Goal: Find specific page/section: Find specific page/section

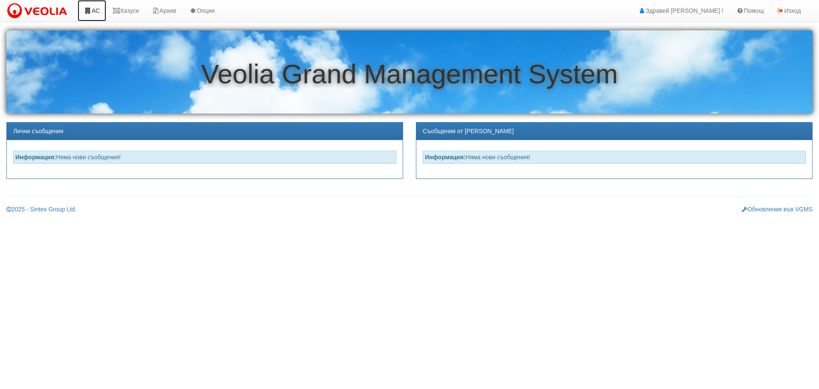
click at [95, 8] on link "АС" at bounding box center [92, 10] width 29 height 21
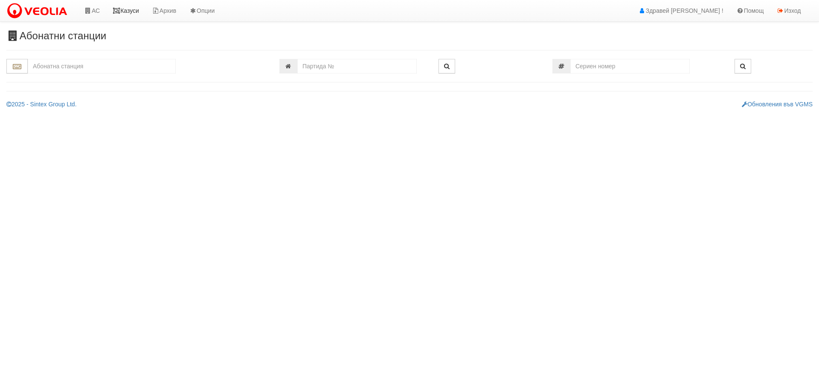
click at [135, 12] on link "Казуси" at bounding box center [125, 10] width 39 height 21
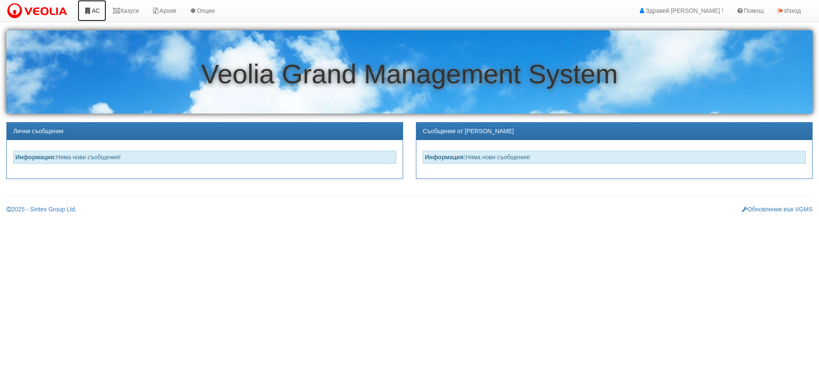
click at [96, 12] on link "АС" at bounding box center [92, 10] width 29 height 21
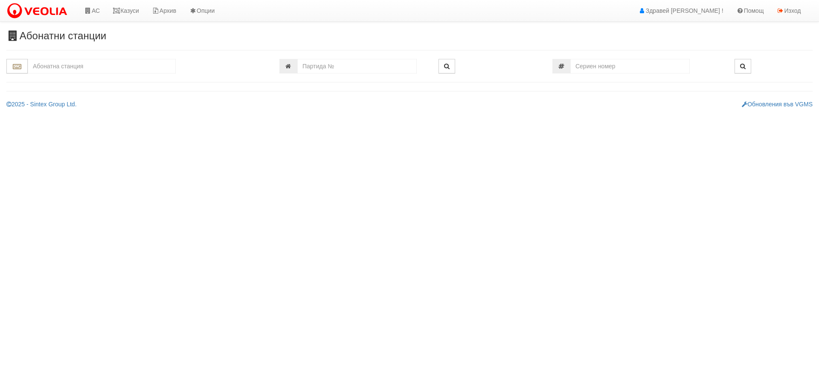
click at [71, 67] on input "text" at bounding box center [102, 66] width 148 height 15
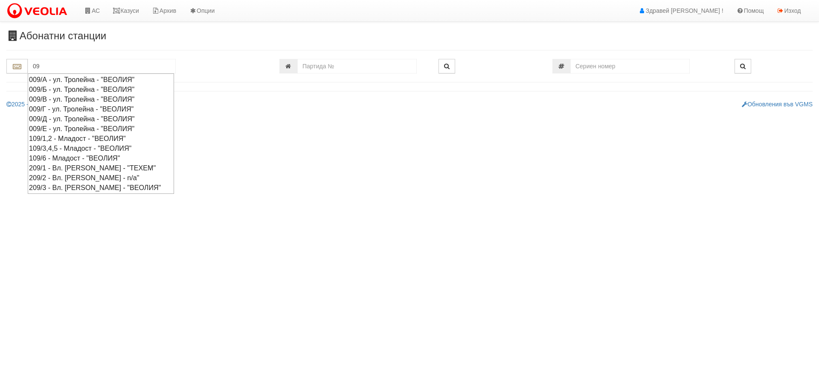
click at [61, 80] on div "009/А - ул. Тролейна - "ВЕОЛИЯ"" at bounding box center [101, 80] width 144 height 10
type input "009/А - ул. Тролейна - "ВЕОЛИЯ""
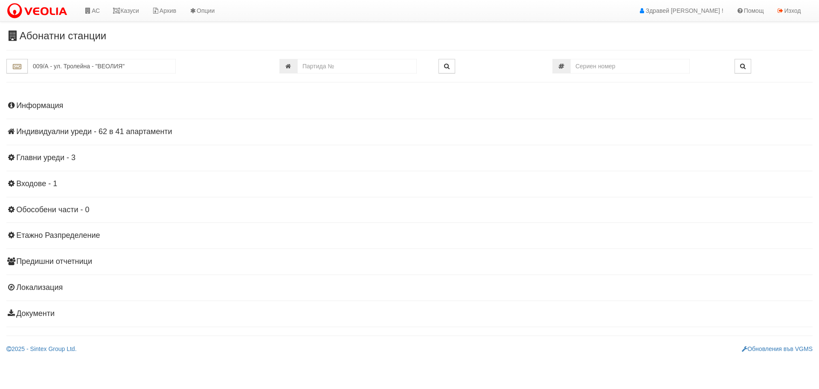
click at [77, 132] on h4 "Индивидуални уреди - 62 в 41 апартаменти" at bounding box center [409, 132] width 806 height 9
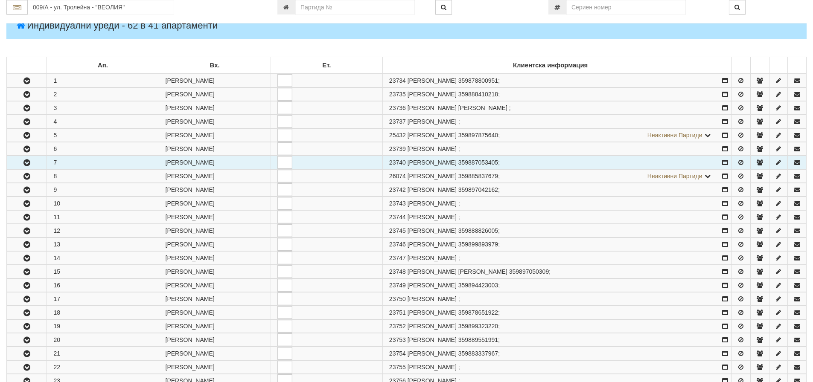
scroll to position [128, 0]
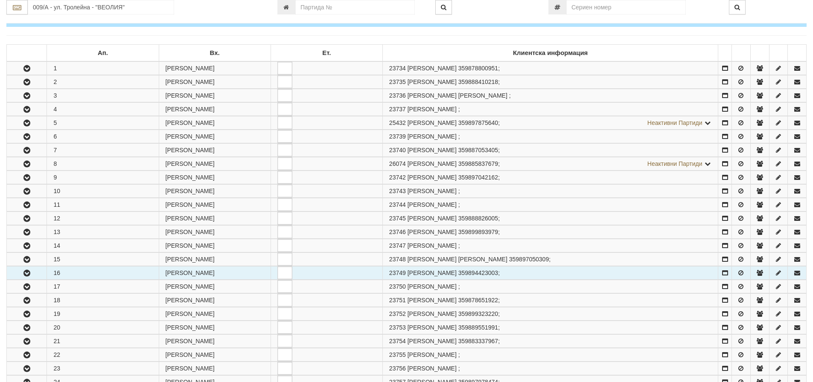
click at [26, 271] on icon "button" at bounding box center [27, 273] width 10 height 6
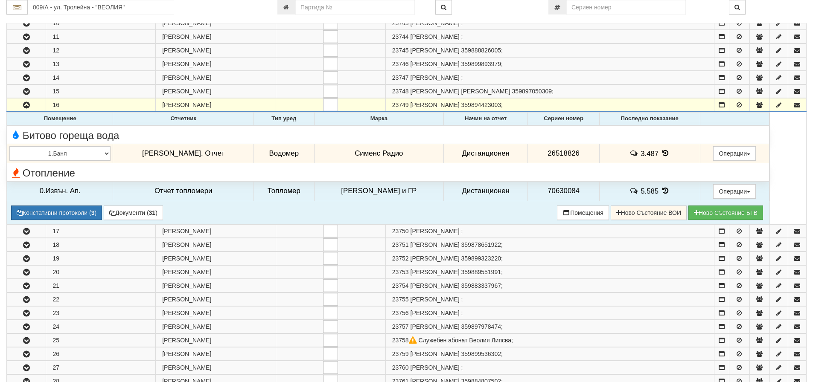
scroll to position [299, 0]
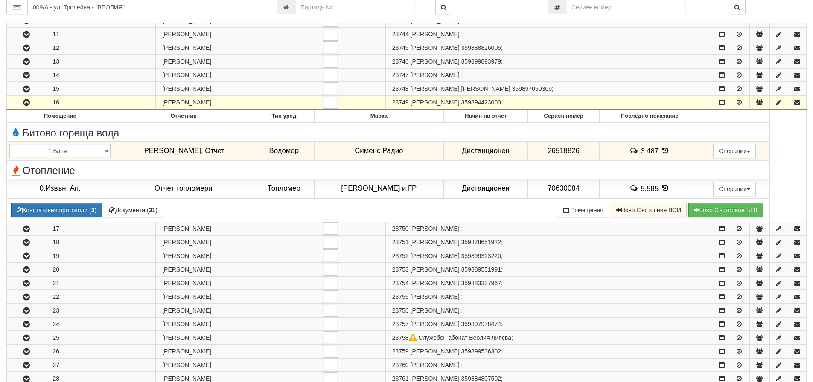
click at [29, 102] on icon "button" at bounding box center [26, 103] width 10 height 6
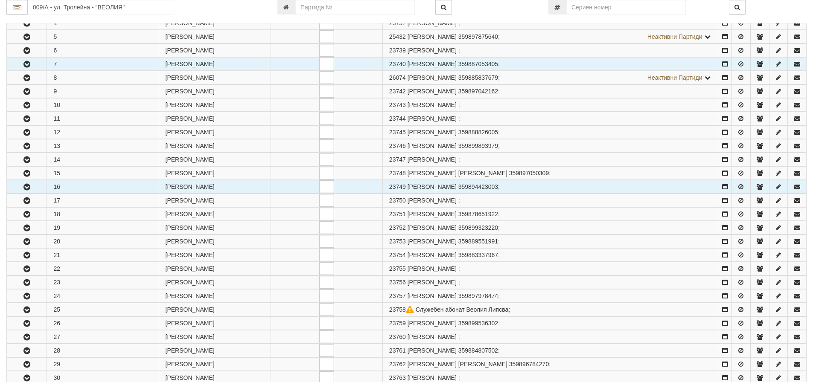
scroll to position [213, 0]
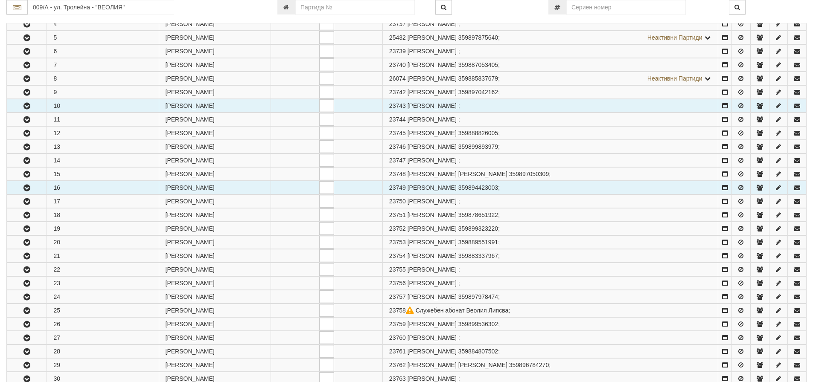
click at [28, 107] on icon "button" at bounding box center [27, 106] width 10 height 6
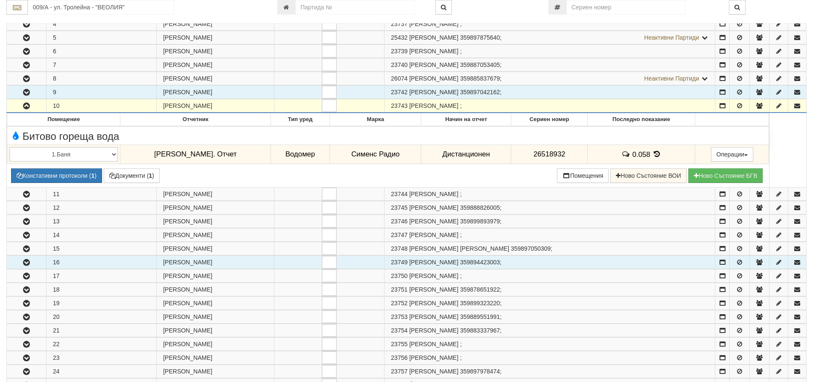
click at [24, 90] on icon "button" at bounding box center [26, 93] width 10 height 6
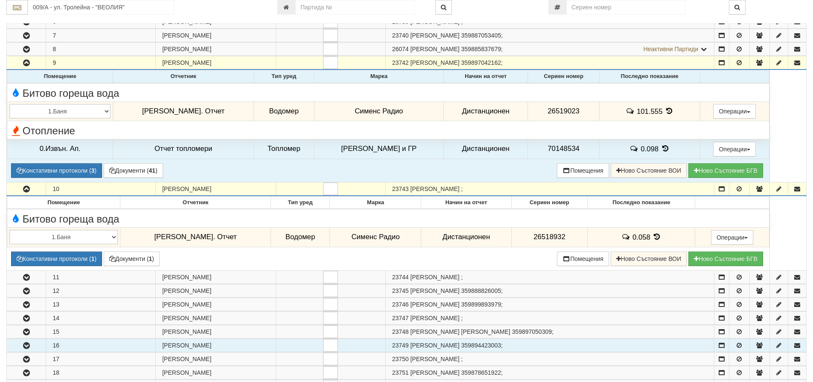
scroll to position [256, 0]
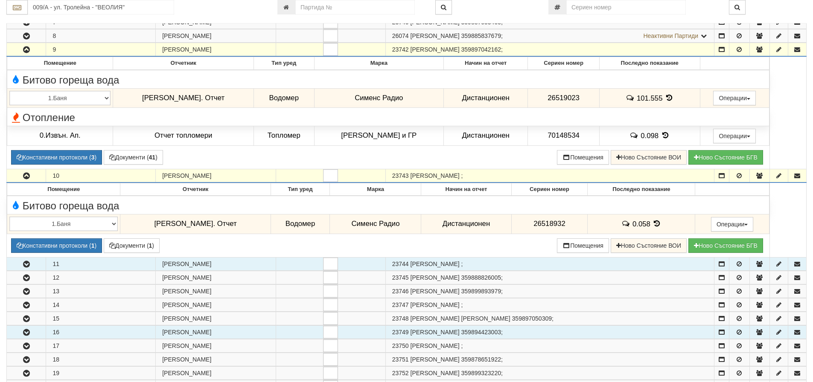
click at [25, 263] on icon "button" at bounding box center [26, 265] width 10 height 6
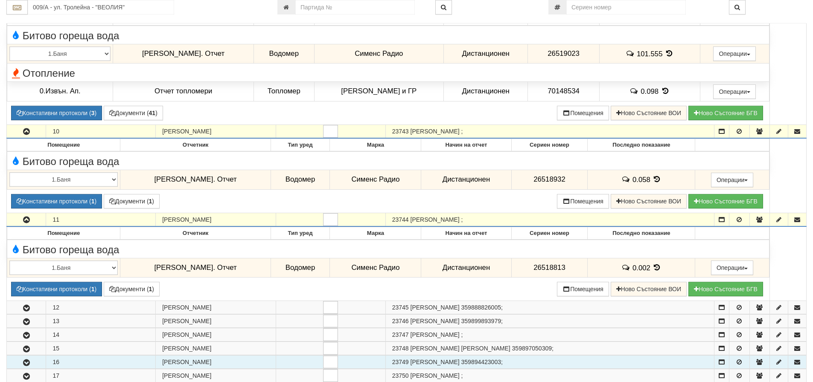
scroll to position [341, 0]
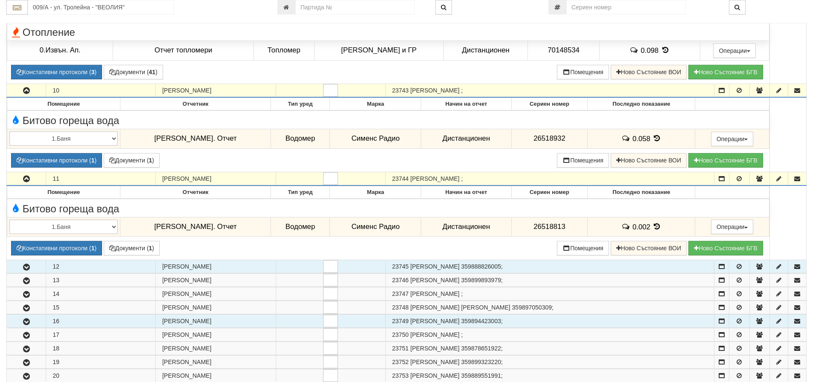
click at [25, 266] on icon "button" at bounding box center [26, 267] width 10 height 6
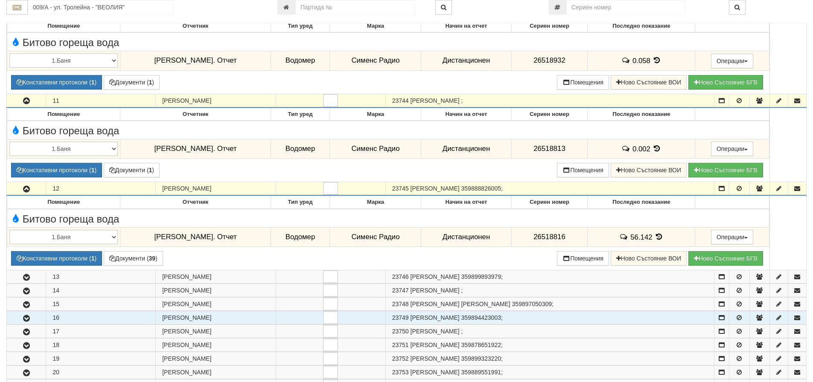
scroll to position [427, 0]
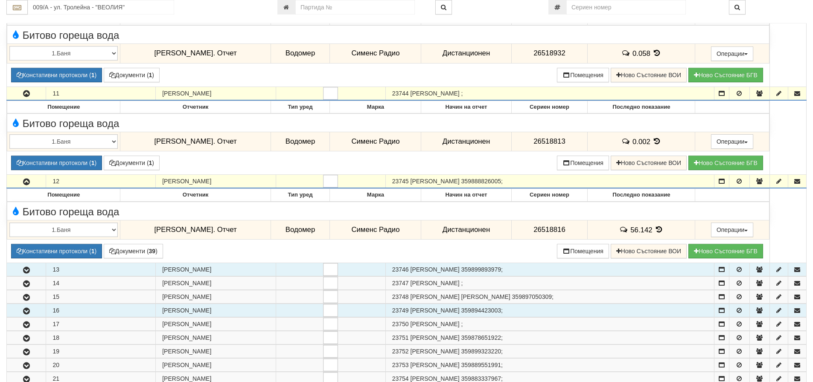
click at [25, 270] on icon "button" at bounding box center [26, 270] width 10 height 6
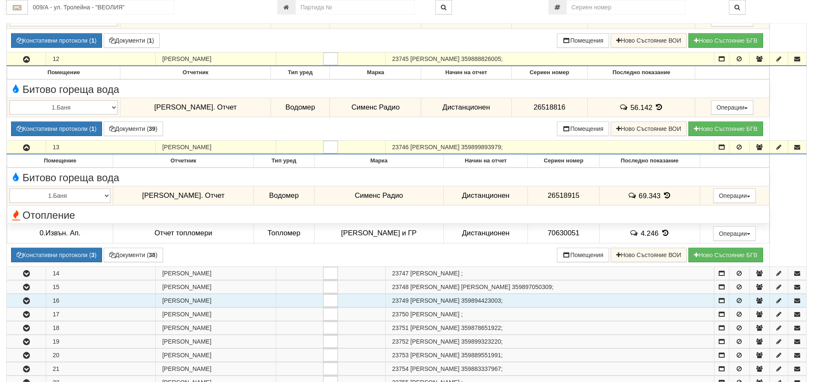
scroll to position [555, 0]
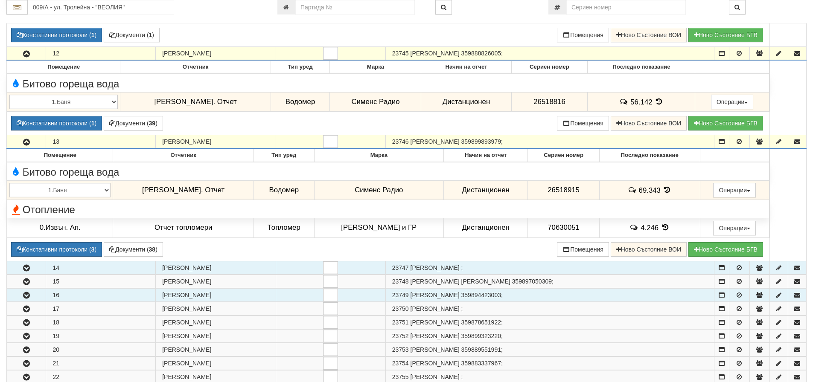
click at [25, 267] on icon "button" at bounding box center [26, 268] width 10 height 6
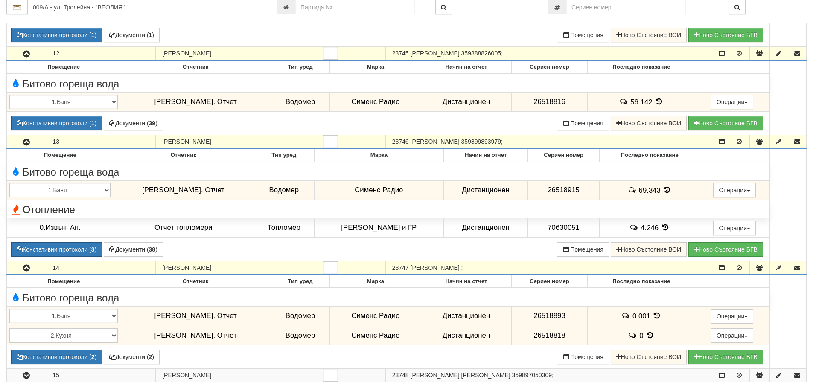
click at [24, 142] on icon "button" at bounding box center [26, 142] width 10 height 6
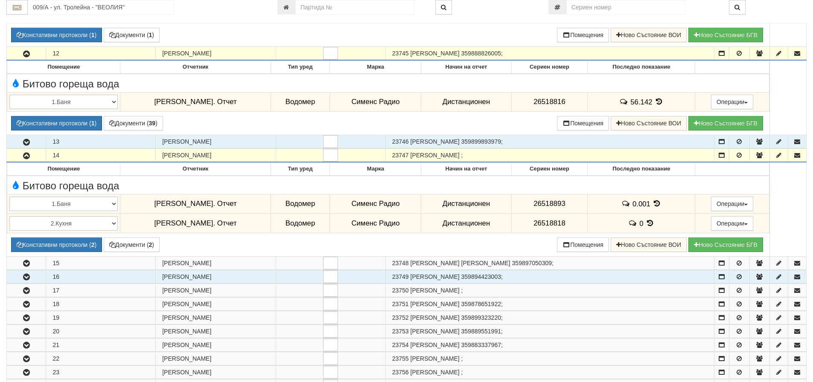
click at [26, 156] on icon "button" at bounding box center [26, 156] width 10 height 6
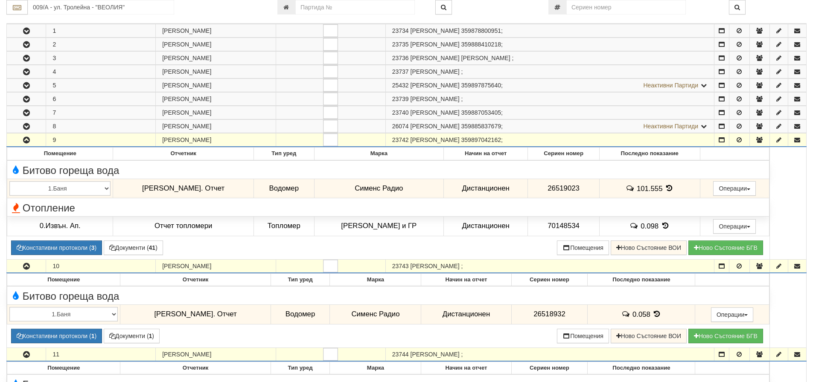
scroll to position [128, 0]
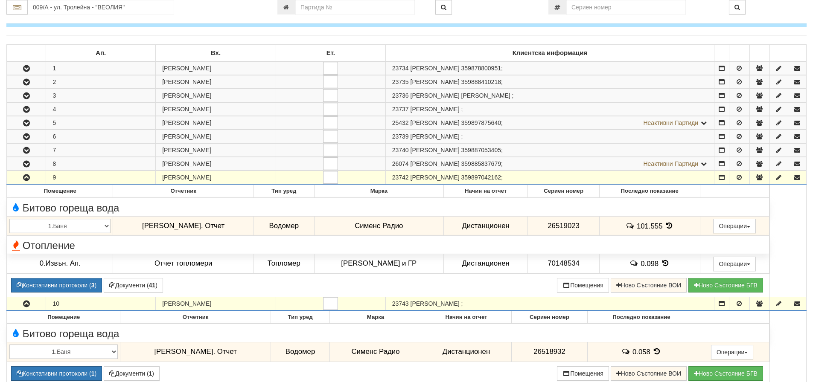
click at [26, 176] on icon "button" at bounding box center [26, 178] width 10 height 6
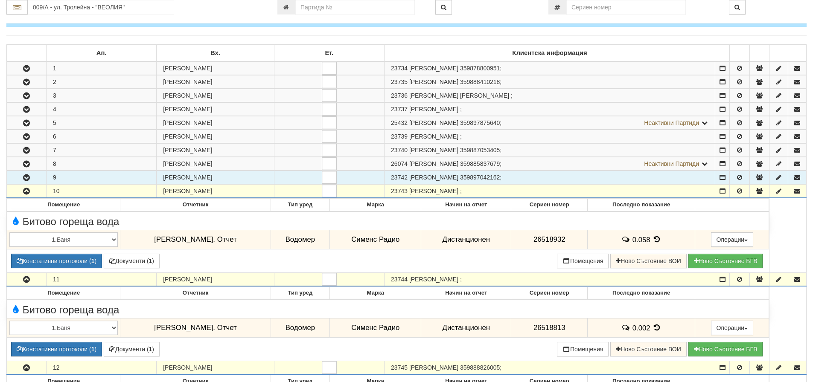
click at [25, 190] on icon "button" at bounding box center [26, 192] width 10 height 6
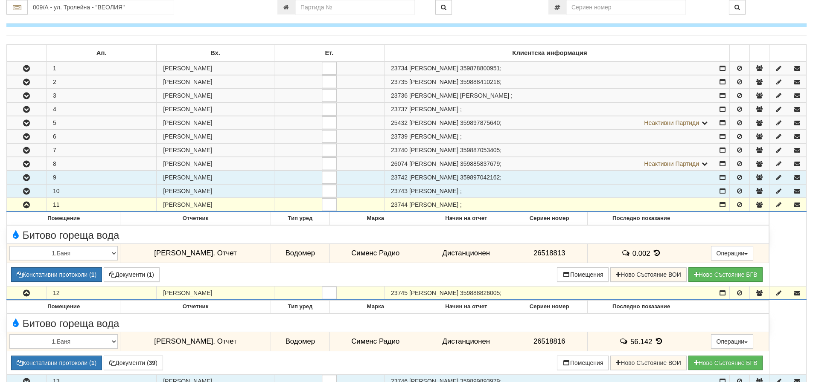
click at [26, 205] on icon "button" at bounding box center [26, 205] width 10 height 6
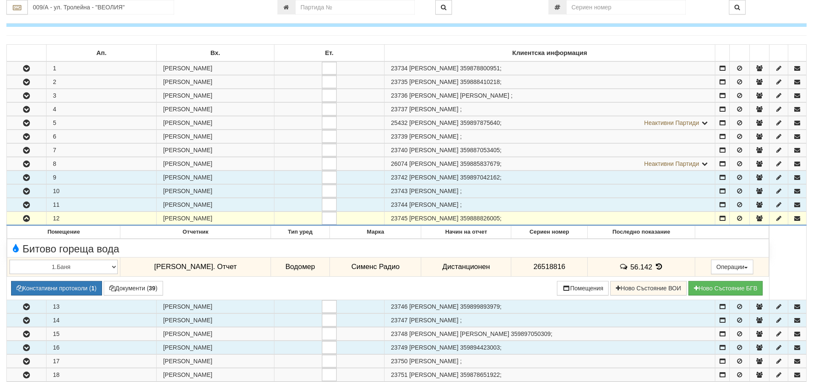
click at [26, 217] on icon "button" at bounding box center [26, 219] width 10 height 6
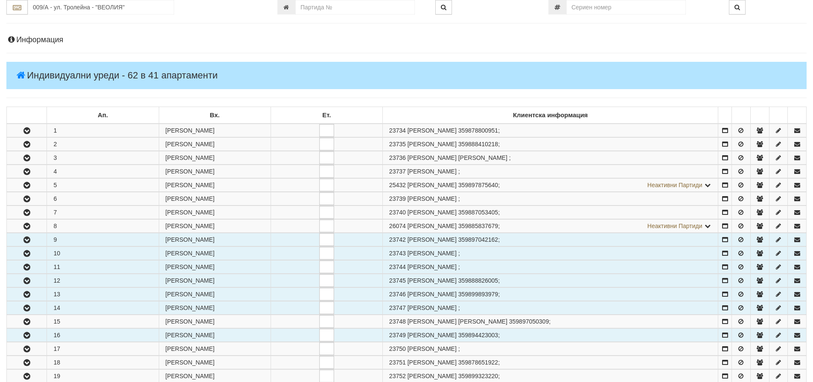
scroll to position [0, 0]
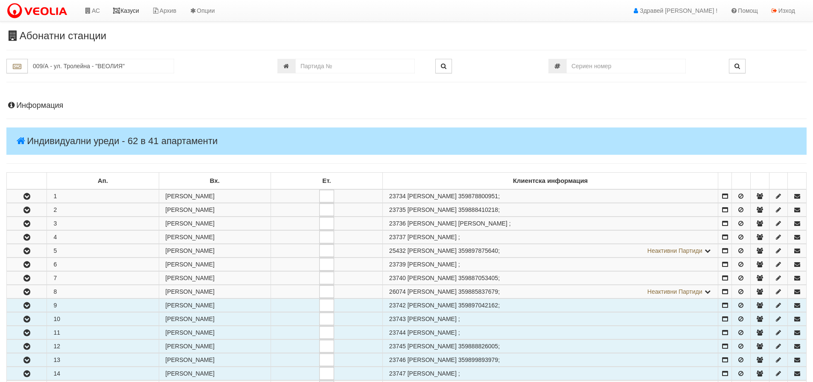
drag, startPoint x: 125, startPoint y: 12, endPoint x: 132, endPoint y: 17, distance: 9.1
click at [125, 12] on link "Казуси" at bounding box center [125, 10] width 39 height 21
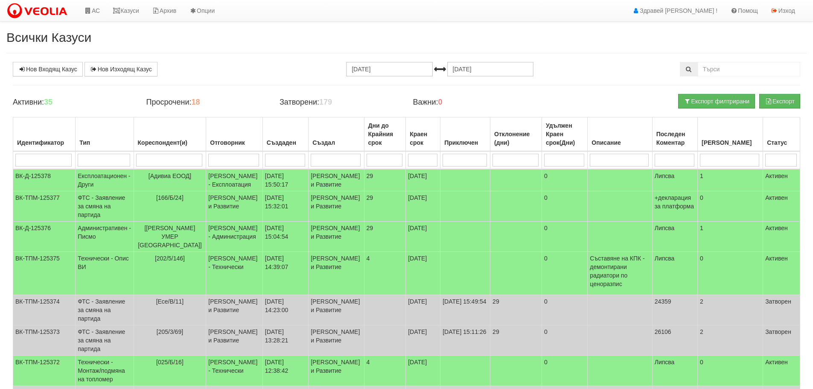
click at [183, 157] on input "search" at bounding box center [169, 160] width 67 height 13
type input "11"
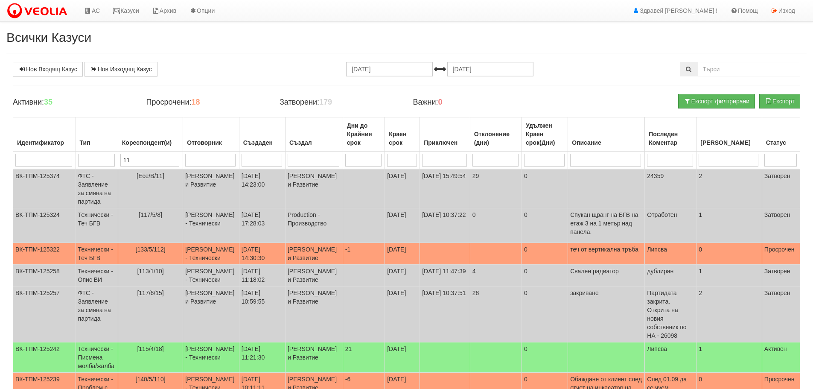
type input "118"
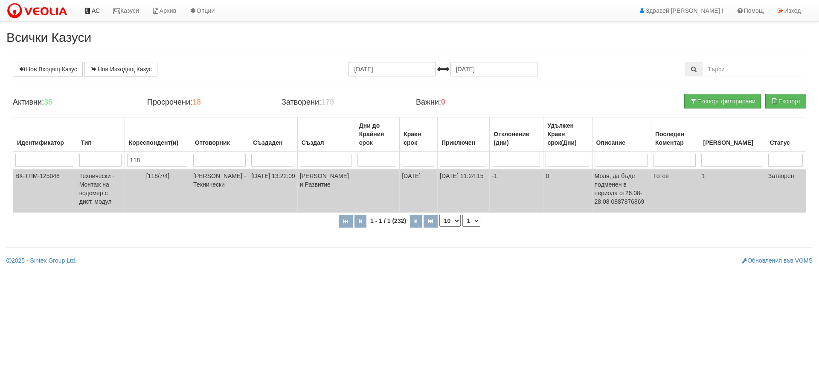
type input "118"
click at [93, 14] on link "АС" at bounding box center [92, 10] width 29 height 21
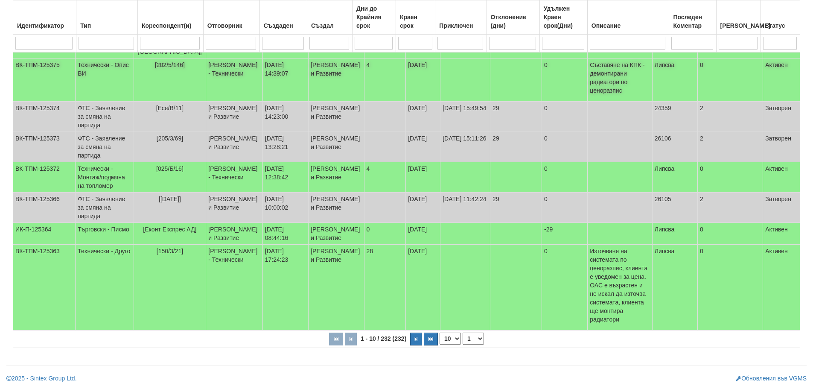
scroll to position [257, 0]
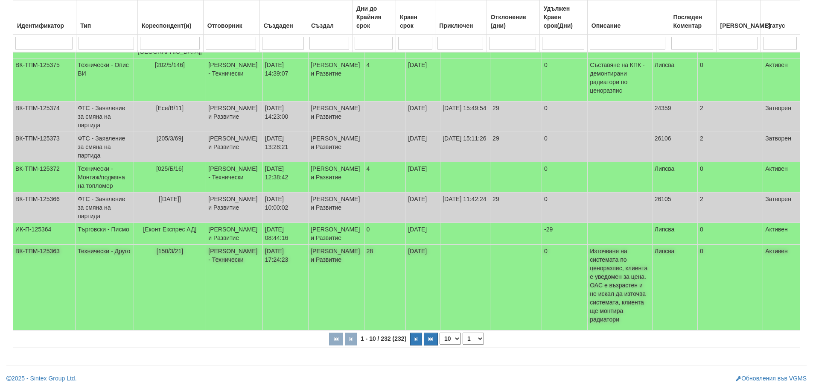
click at [343, 292] on td "[PERSON_NAME] и Развитие" at bounding box center [335, 287] width 55 height 86
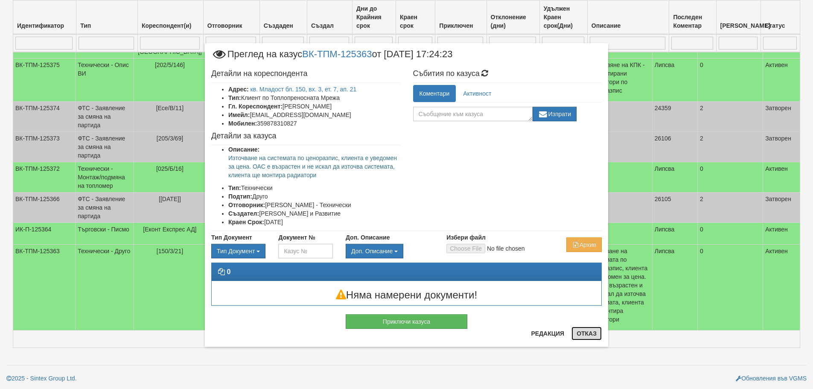
click at [587, 331] on button "Отказ" at bounding box center [586, 333] width 30 height 14
